Goal: Task Accomplishment & Management: Manage account settings

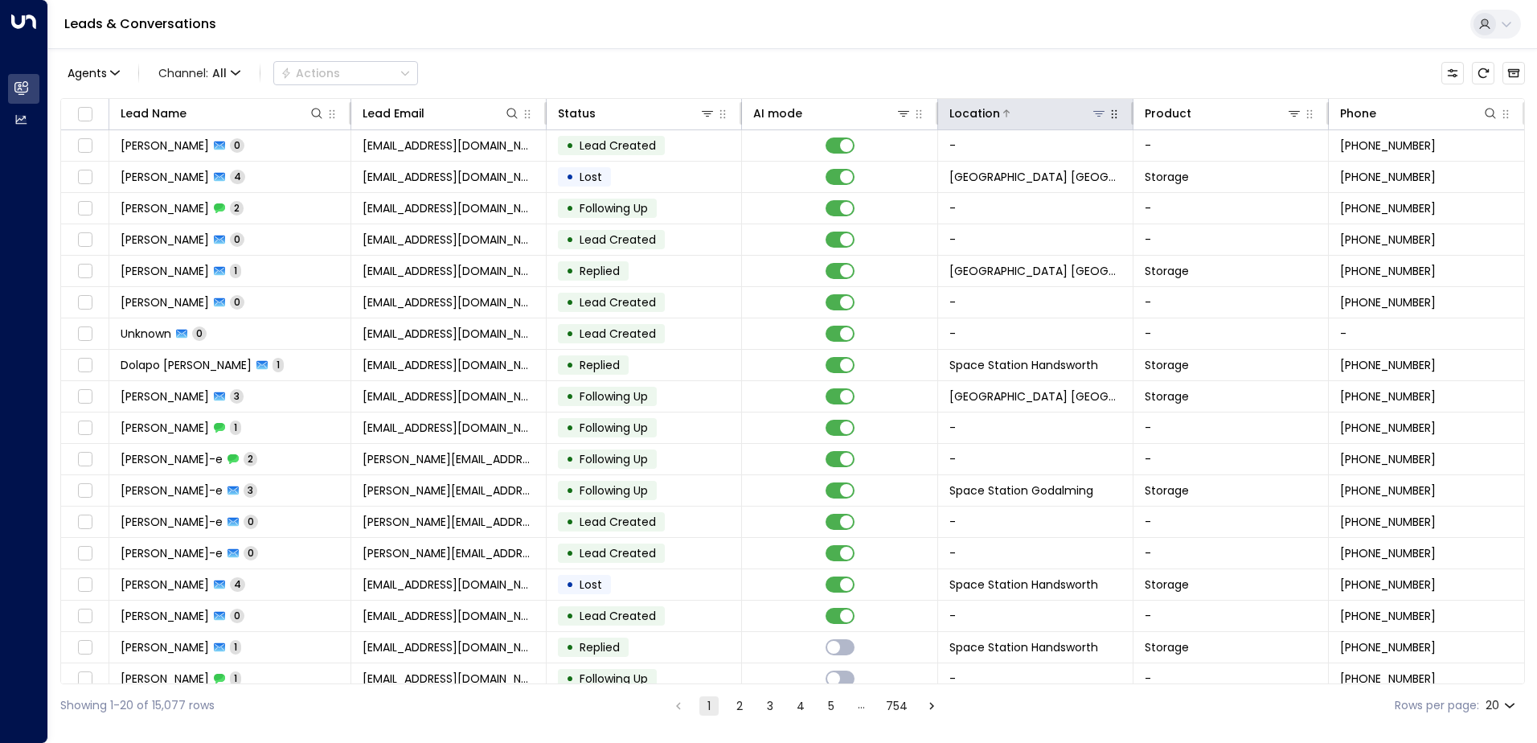
click at [1093, 110] on icon at bounding box center [1099, 113] width 13 height 13
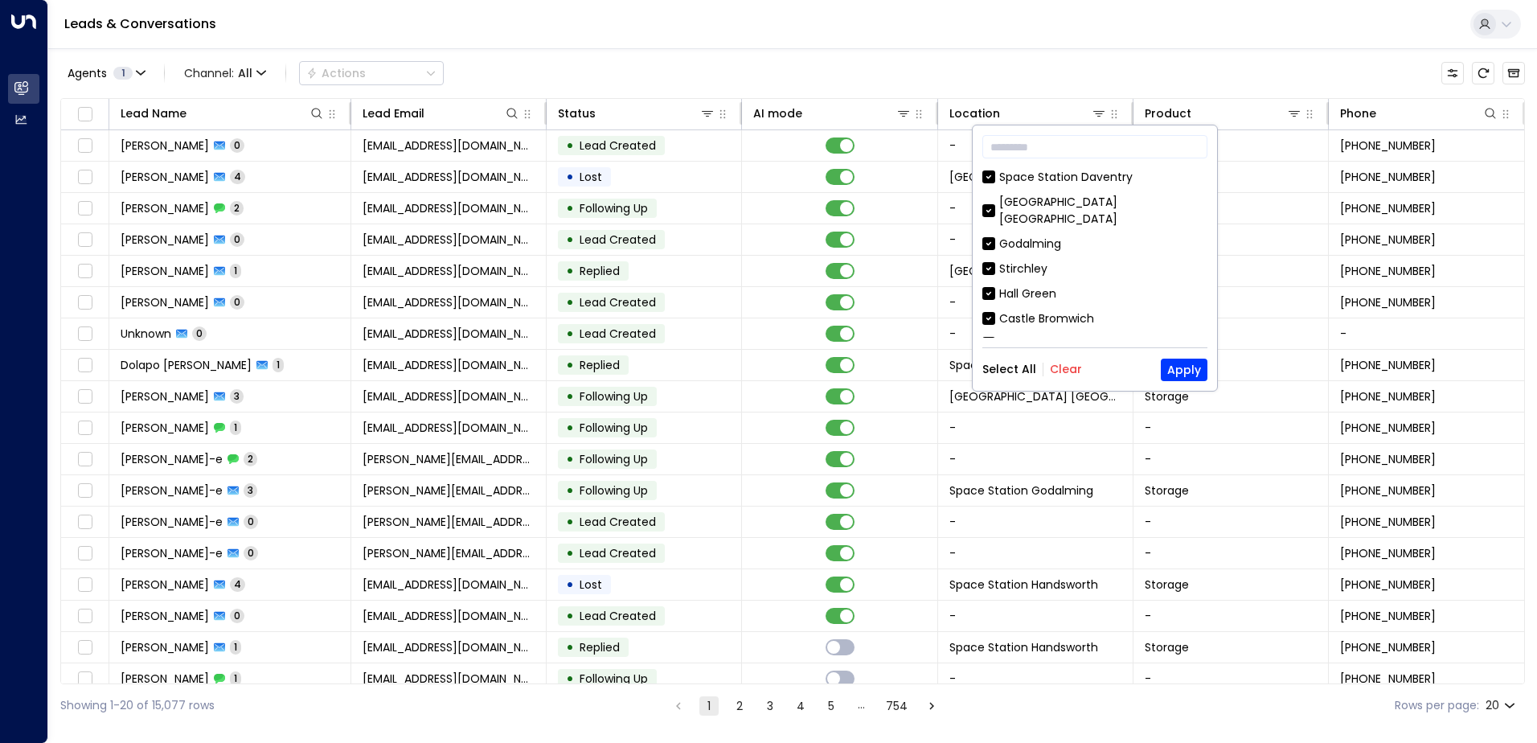
click at [1063, 363] on button "Clear" at bounding box center [1066, 369] width 32 height 13
click at [1089, 146] on input "text" at bounding box center [1094, 147] width 225 height 30
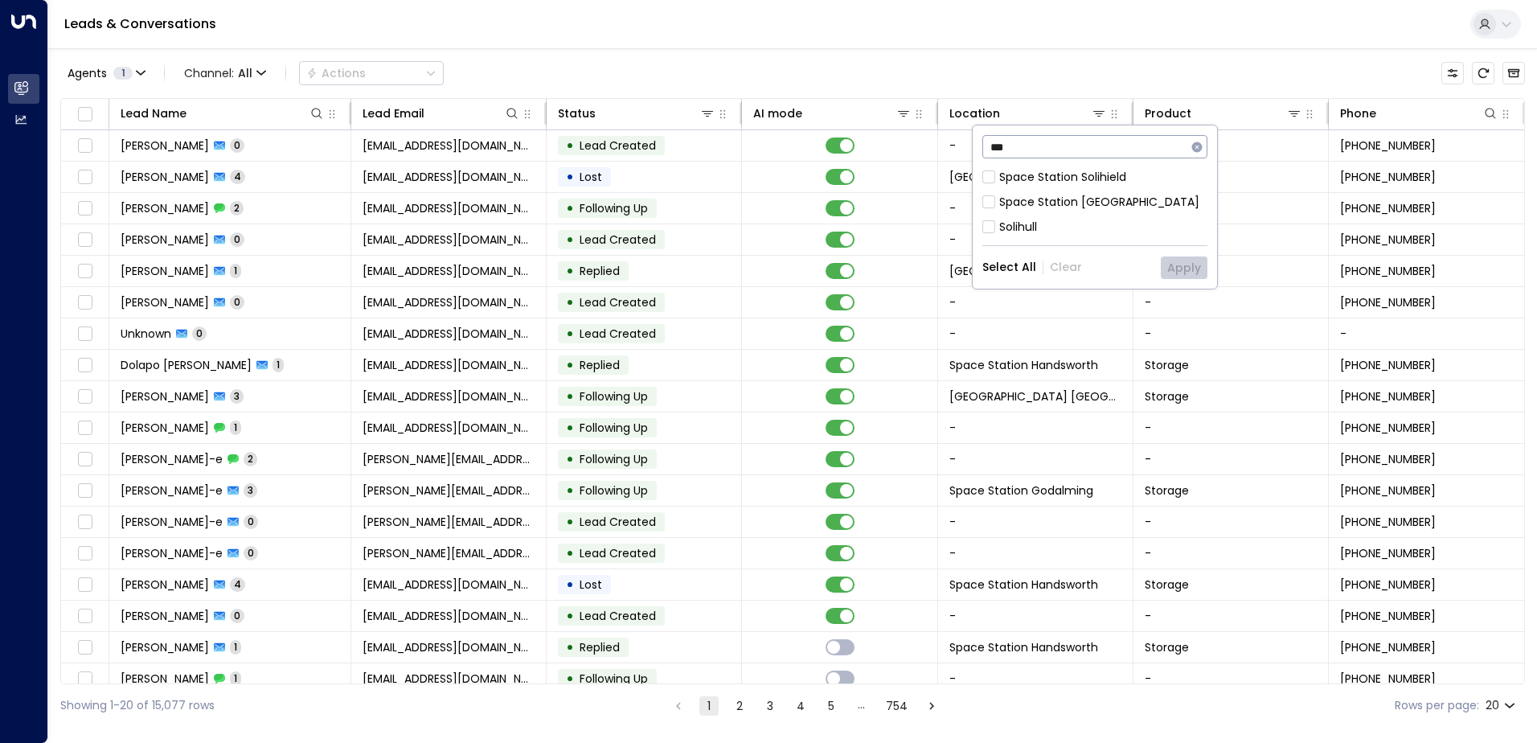
type input "***"
click at [1076, 203] on div "Space Station [GEOGRAPHIC_DATA]" at bounding box center [1099, 202] width 200 height 17
click at [1205, 277] on button "Apply" at bounding box center [1184, 267] width 47 height 23
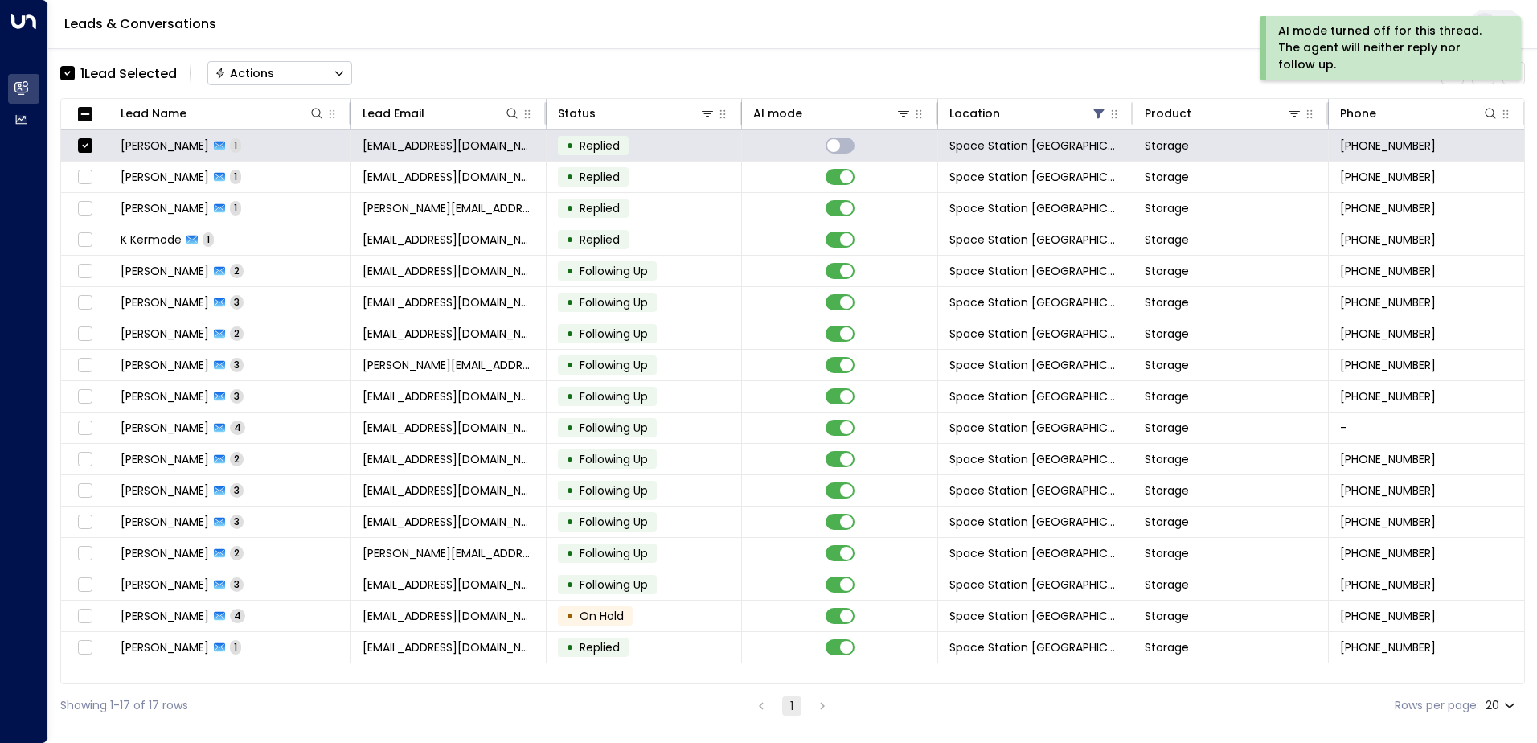
click at [254, 75] on div "Actions" at bounding box center [244, 73] width 59 height 14
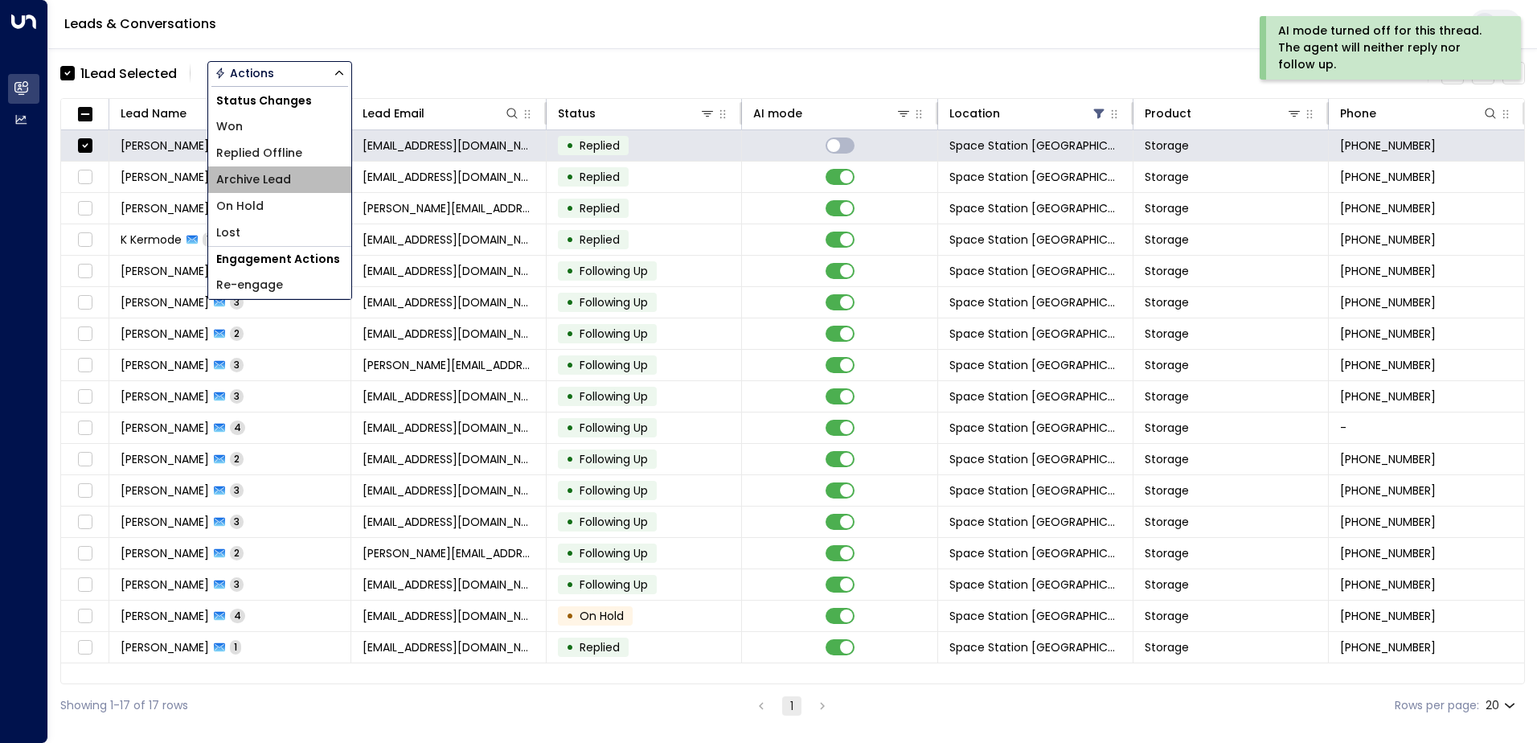
click at [295, 183] on li "Archive Lead" at bounding box center [279, 179] width 143 height 27
